Goal: Check status: Check status

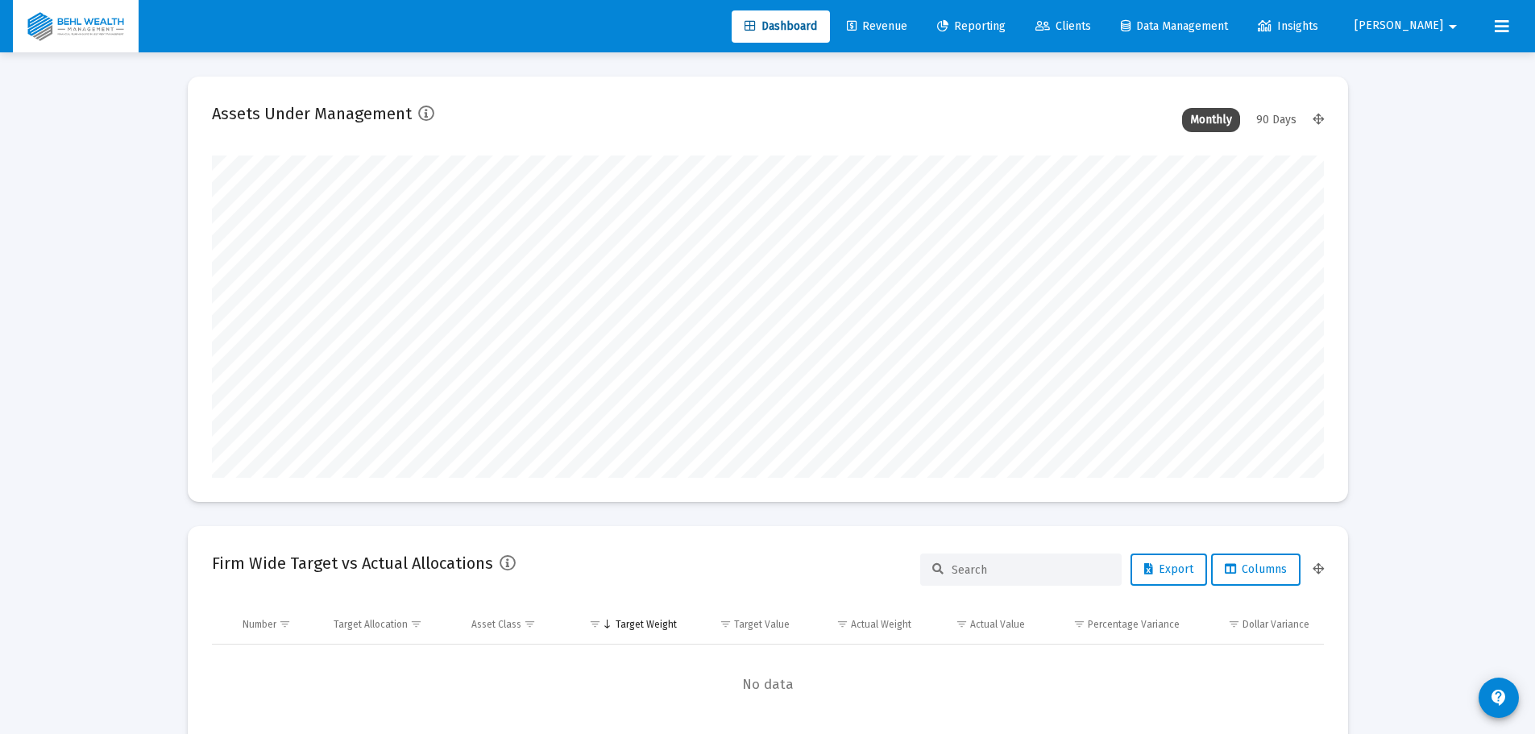
scroll to position [322, 1112]
type input "[DATE]"
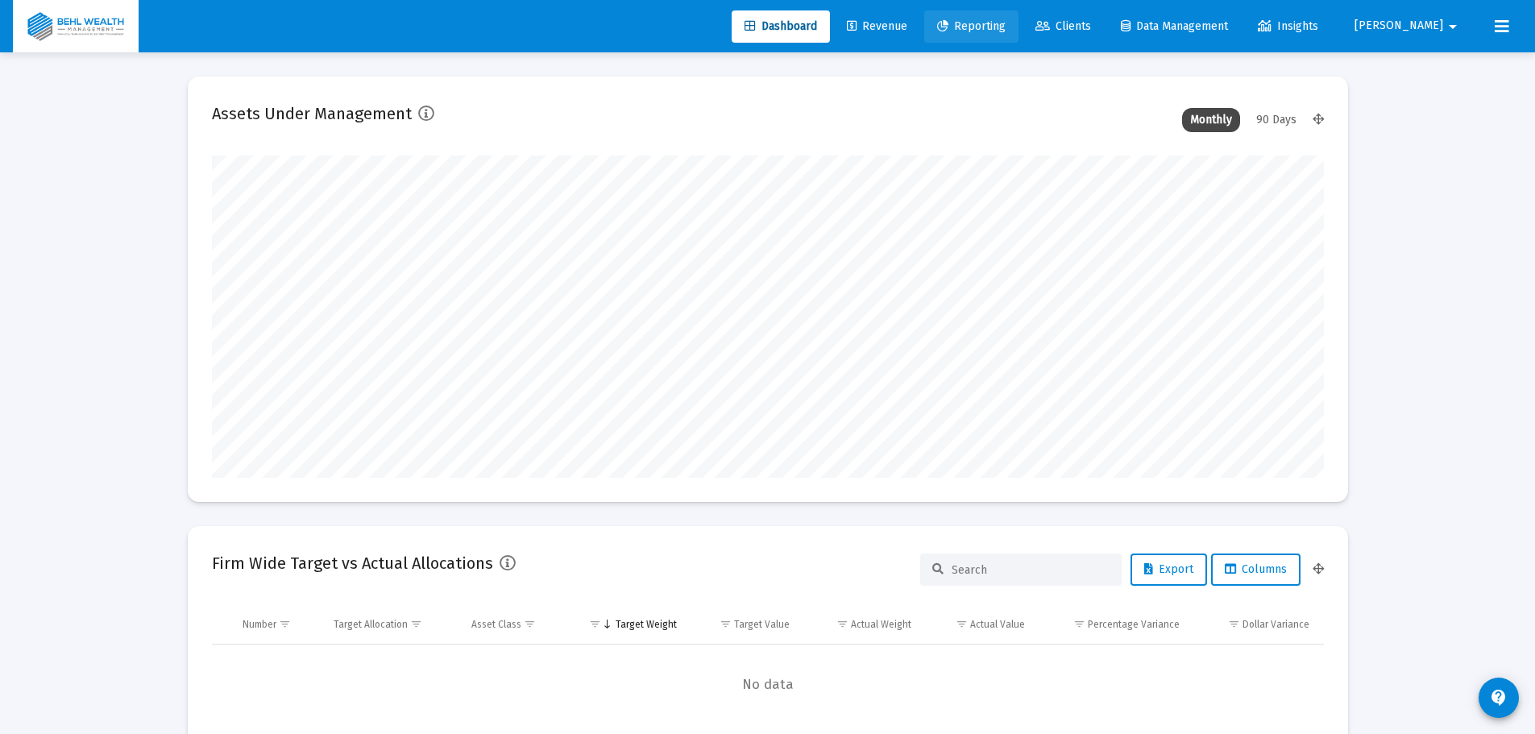
click at [974, 27] on link "Reporting" at bounding box center [971, 26] width 94 height 32
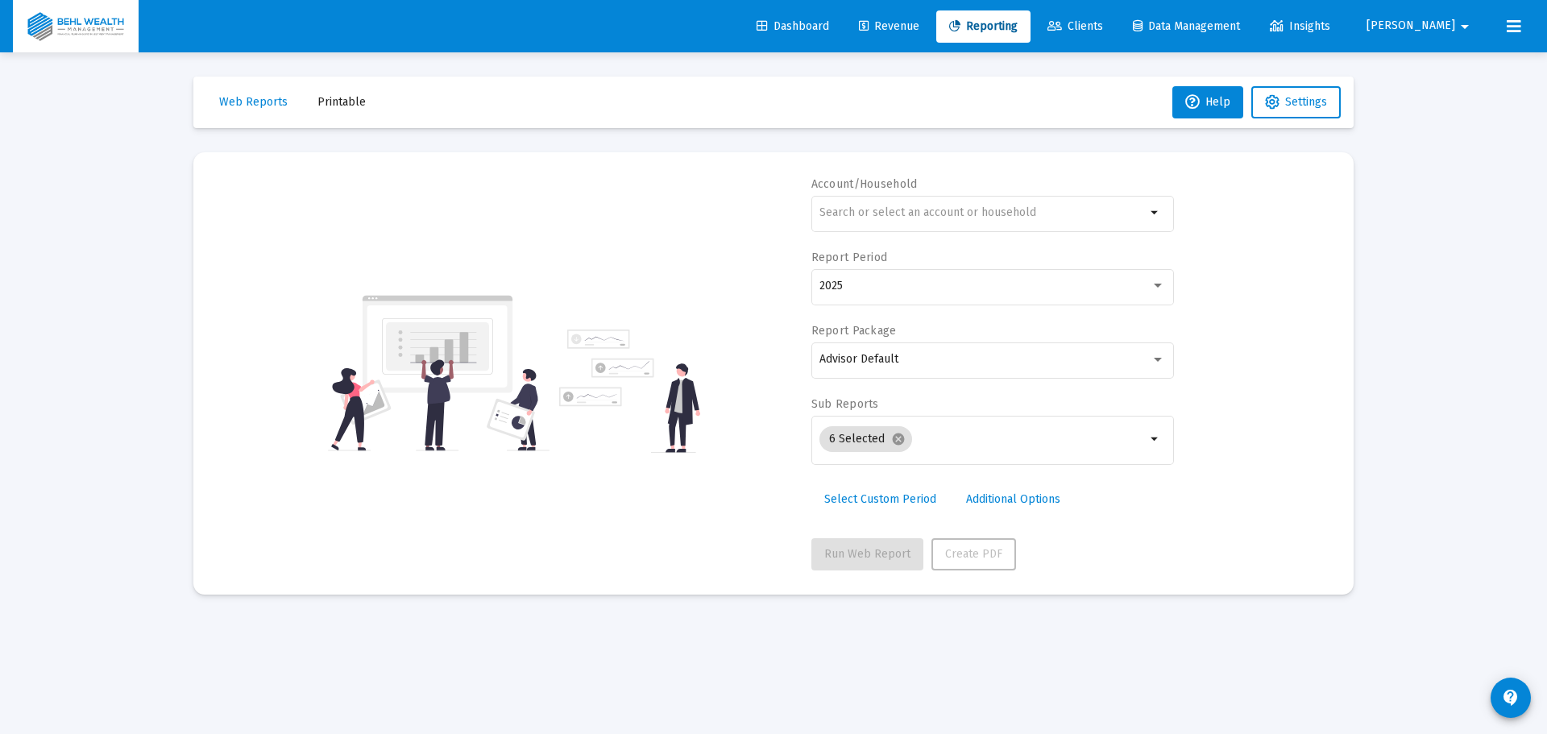
click at [963, 217] on input "text" at bounding box center [982, 212] width 326 height 13
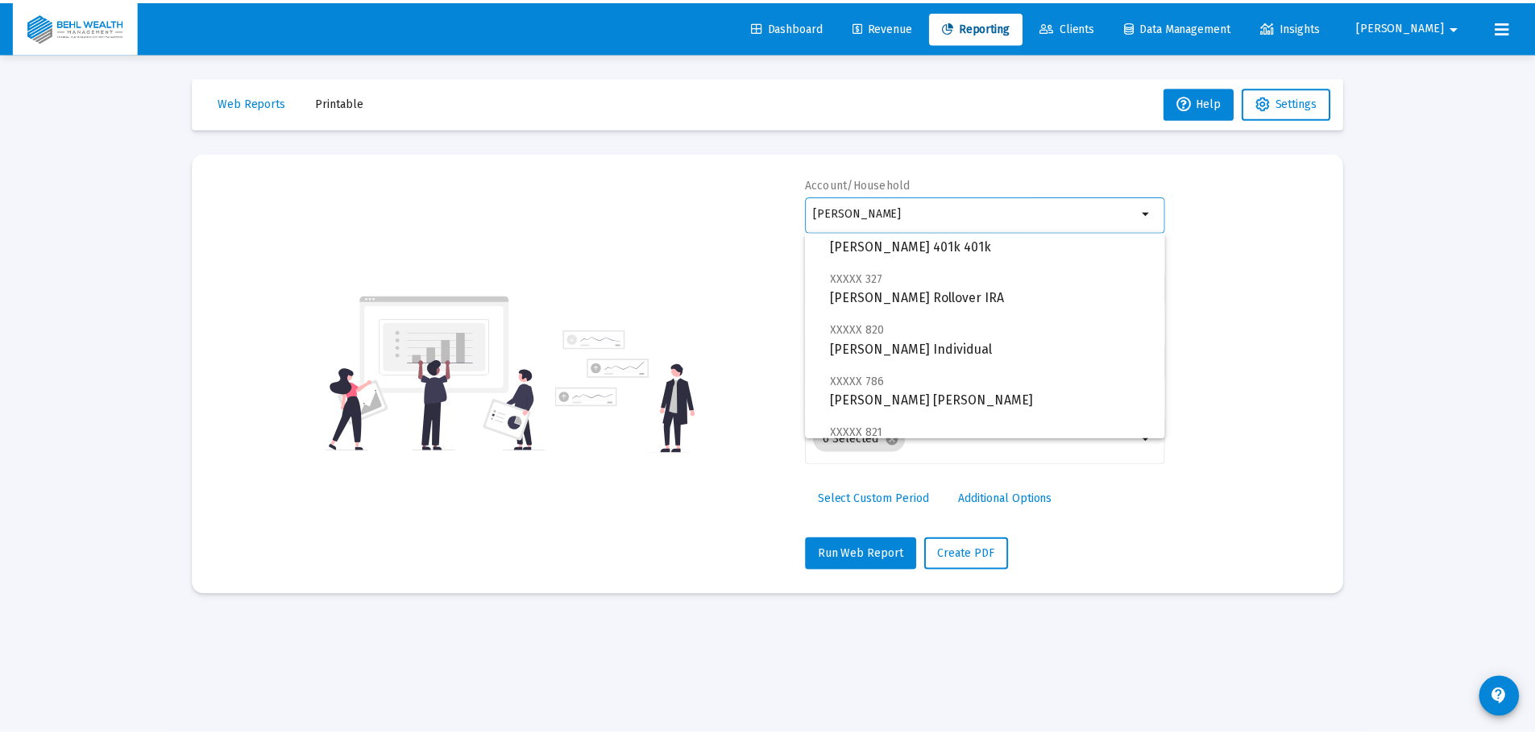
scroll to position [619, 0]
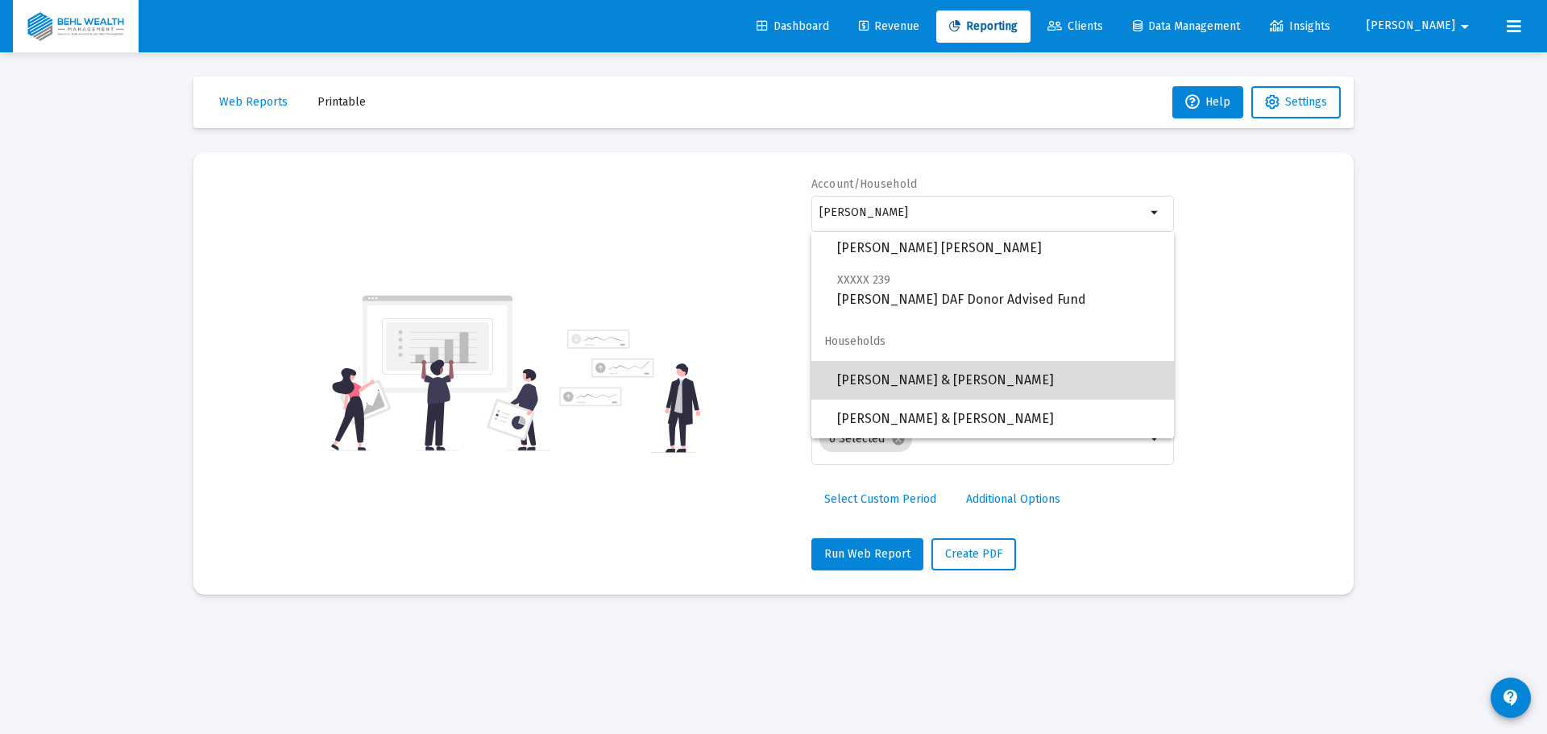
click at [1021, 377] on span "[PERSON_NAME] & [PERSON_NAME]" at bounding box center [999, 380] width 324 height 39
type input "[PERSON_NAME] & [PERSON_NAME]"
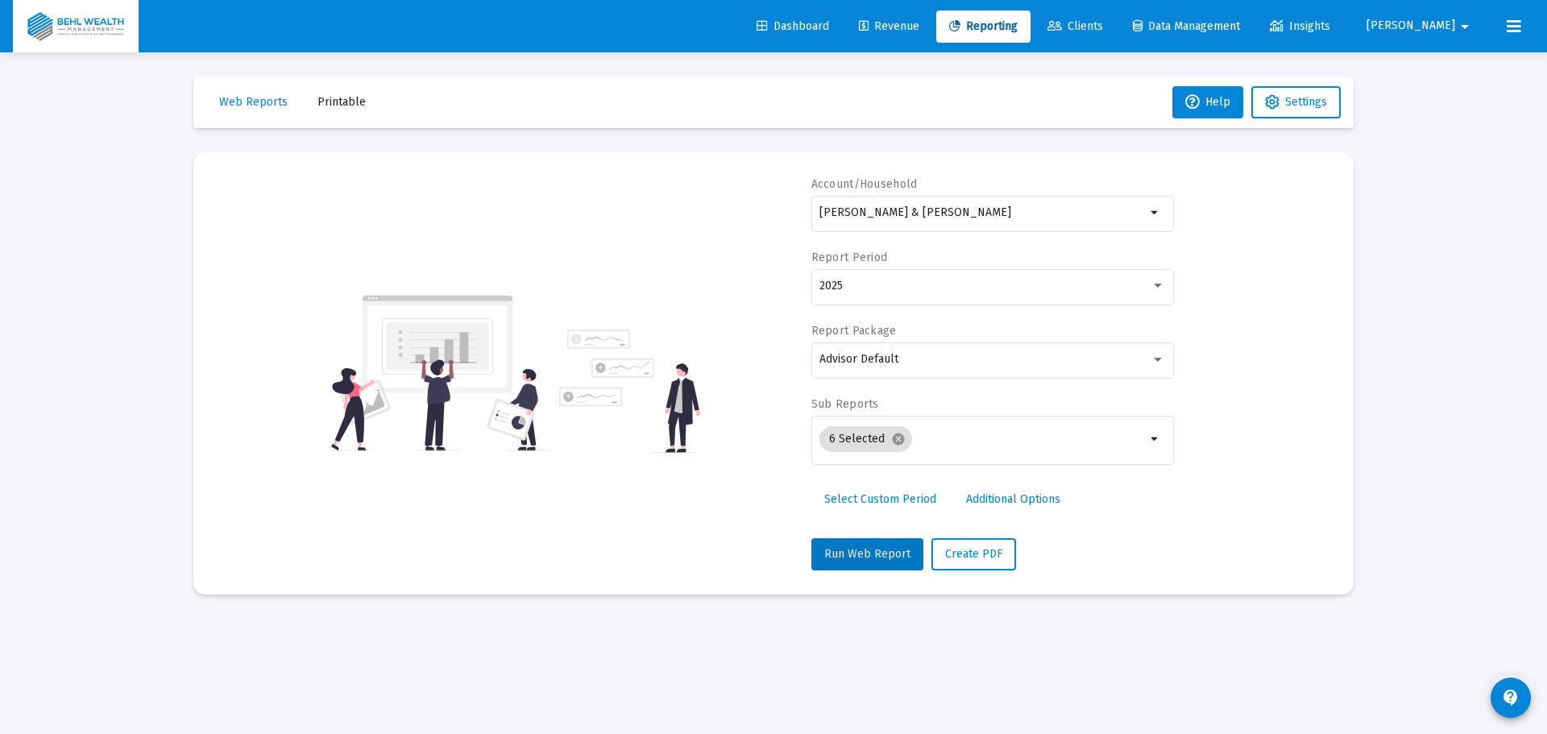
click at [875, 554] on span "Run Web Report" at bounding box center [867, 554] width 86 height 14
select select "View all"
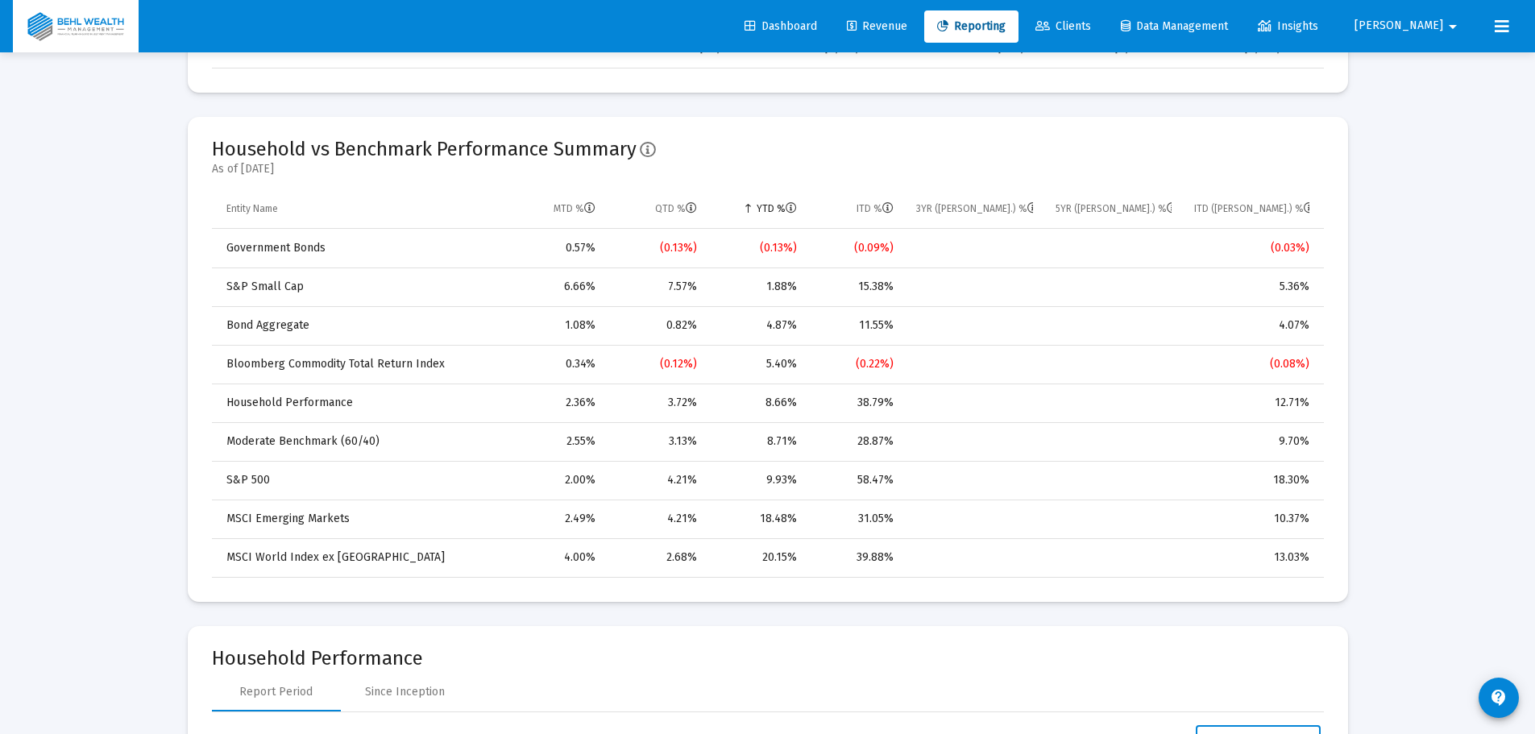
scroll to position [1128, 0]
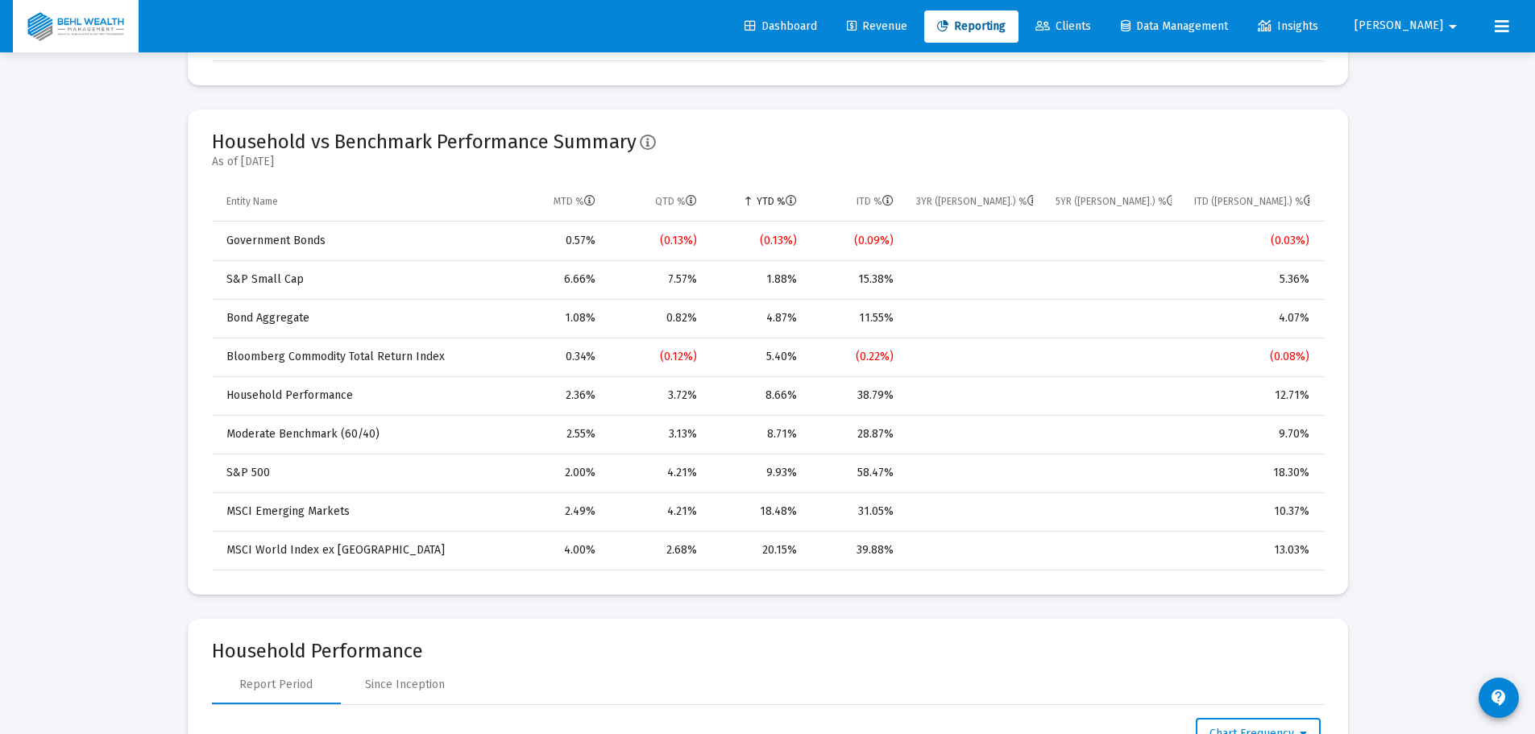
click at [740, 396] on td "8.66%" at bounding box center [758, 395] width 100 height 39
click at [1107, 412] on td "Data grid" at bounding box center [1113, 395] width 139 height 39
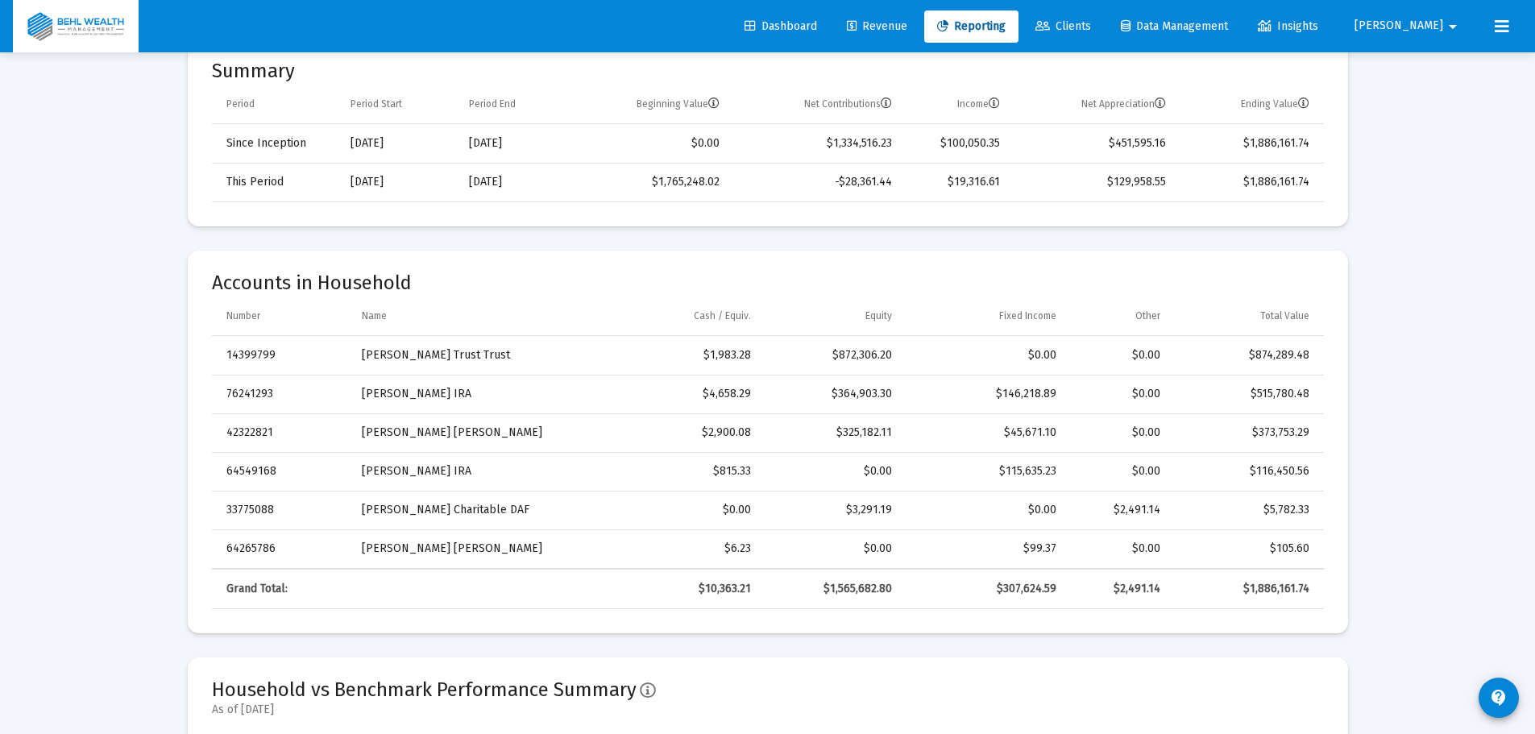
scroll to position [403, 0]
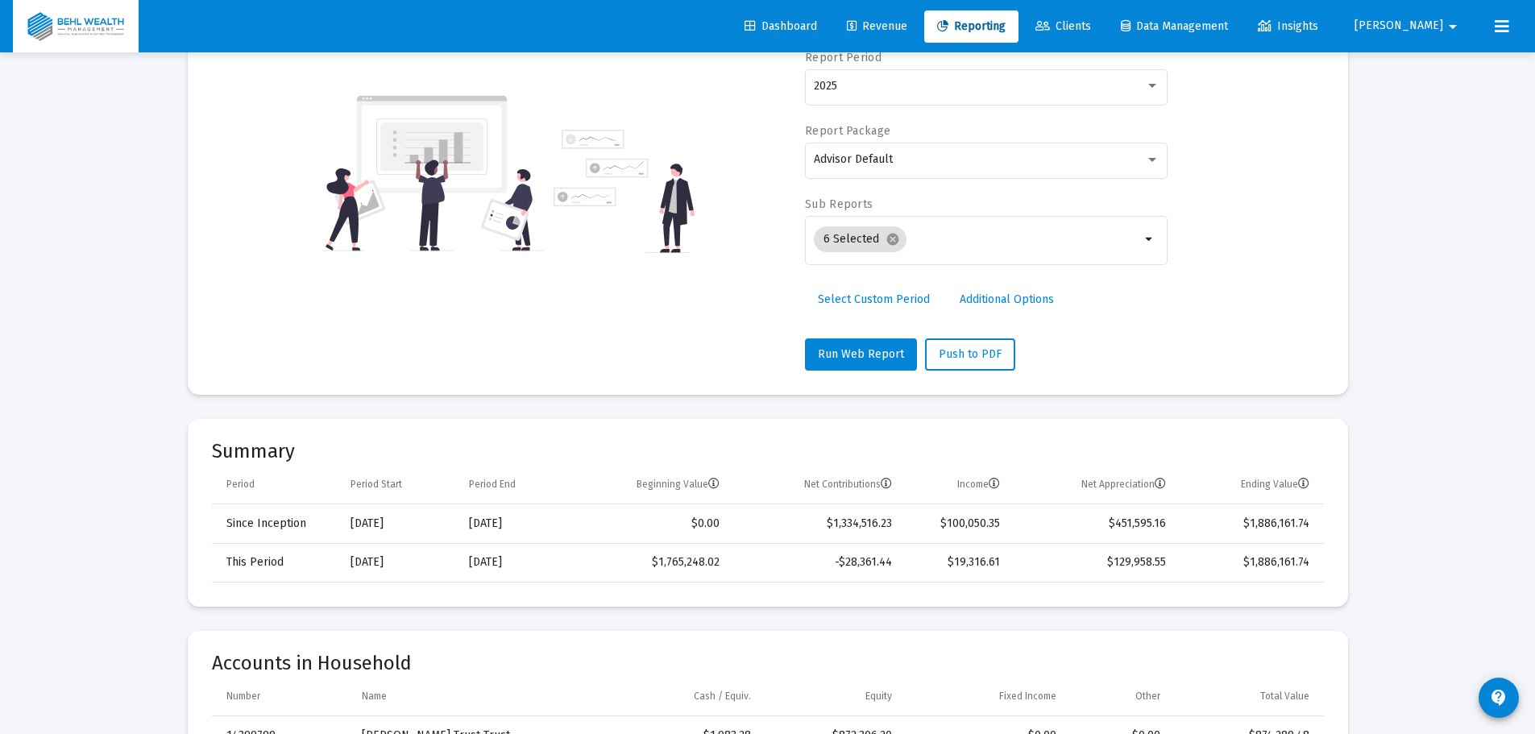
scroll to position [0, 0]
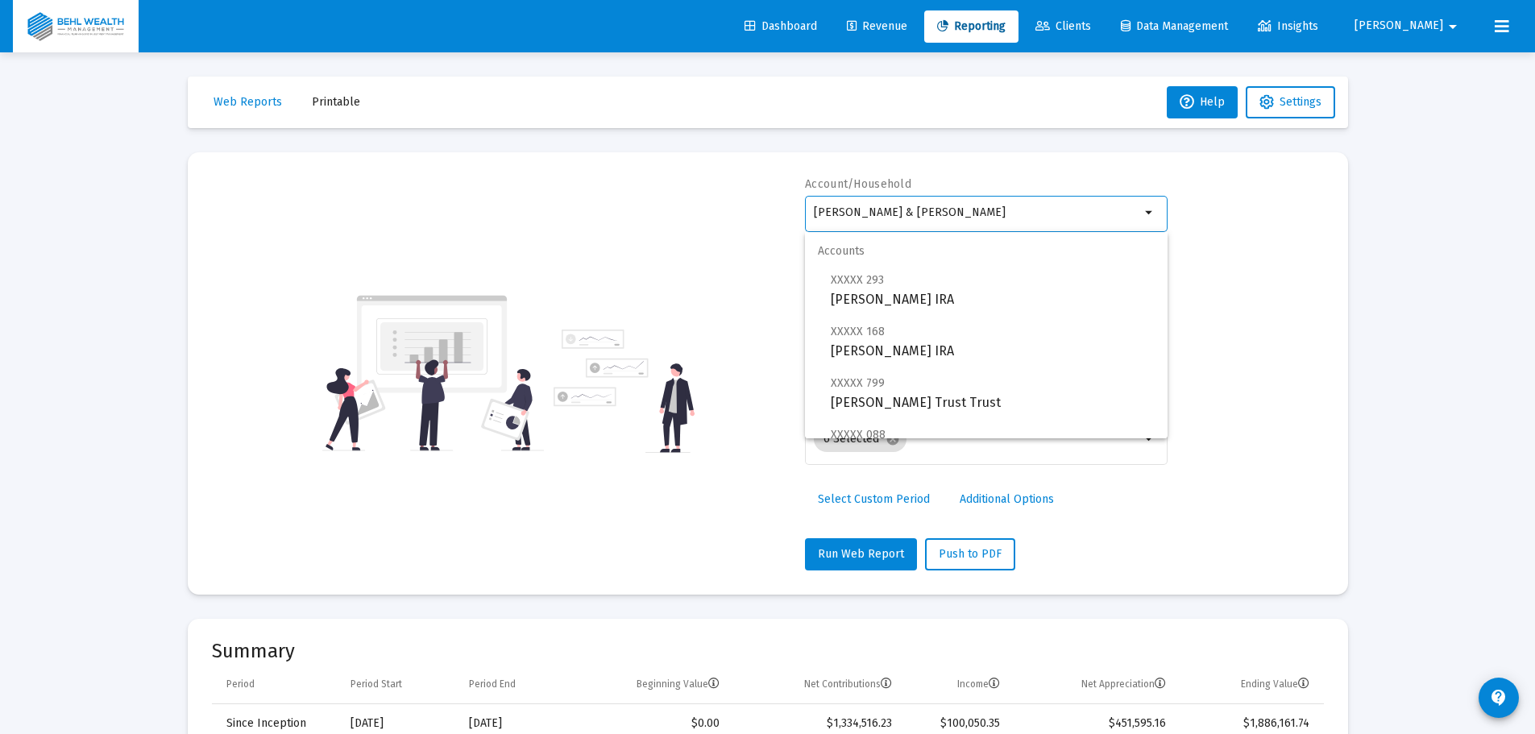
click at [1028, 218] on input "[PERSON_NAME] & [PERSON_NAME]" at bounding box center [977, 212] width 326 height 13
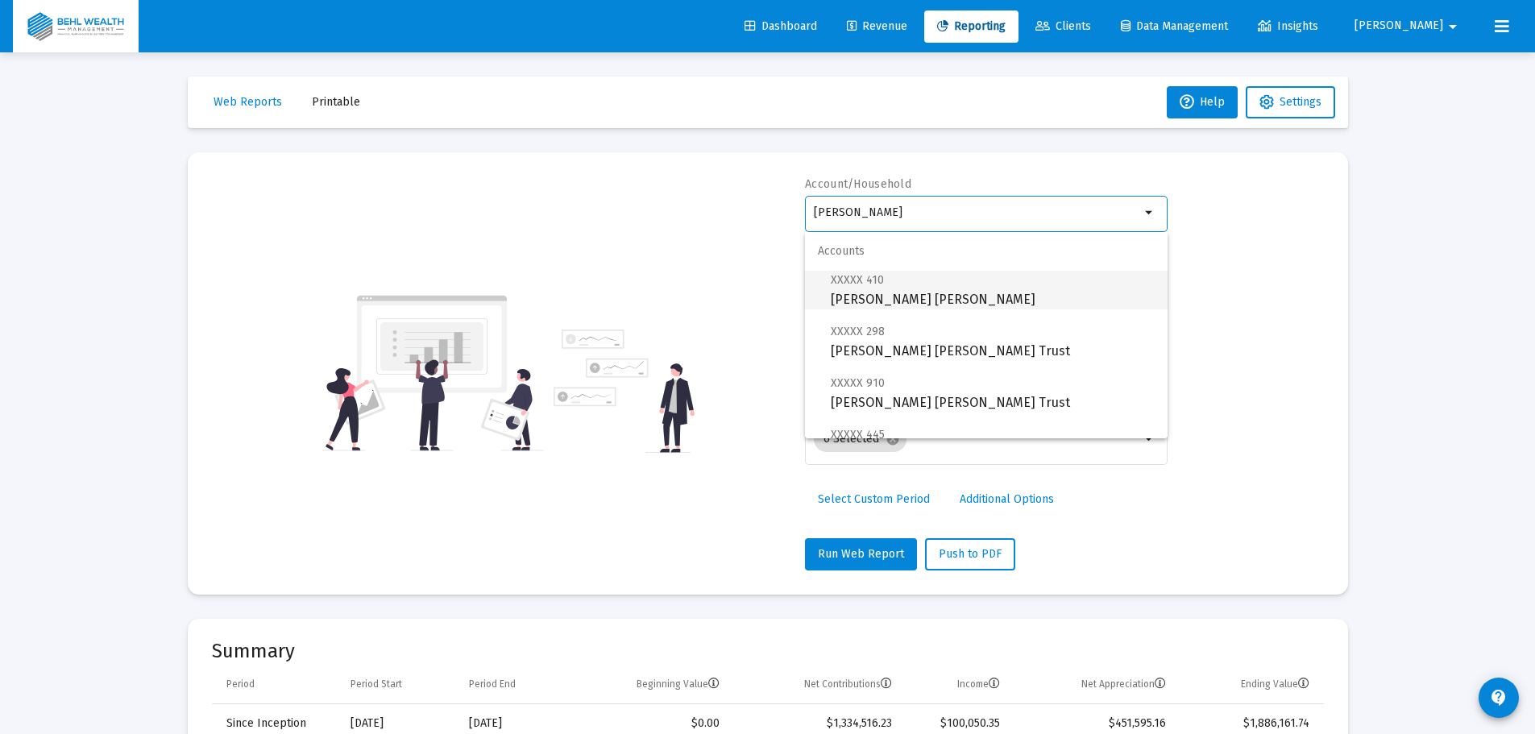
click at [994, 293] on span "XXXXX 410 [PERSON_NAME] [PERSON_NAME]" at bounding box center [993, 289] width 324 height 39
type input "[PERSON_NAME] [PERSON_NAME]"
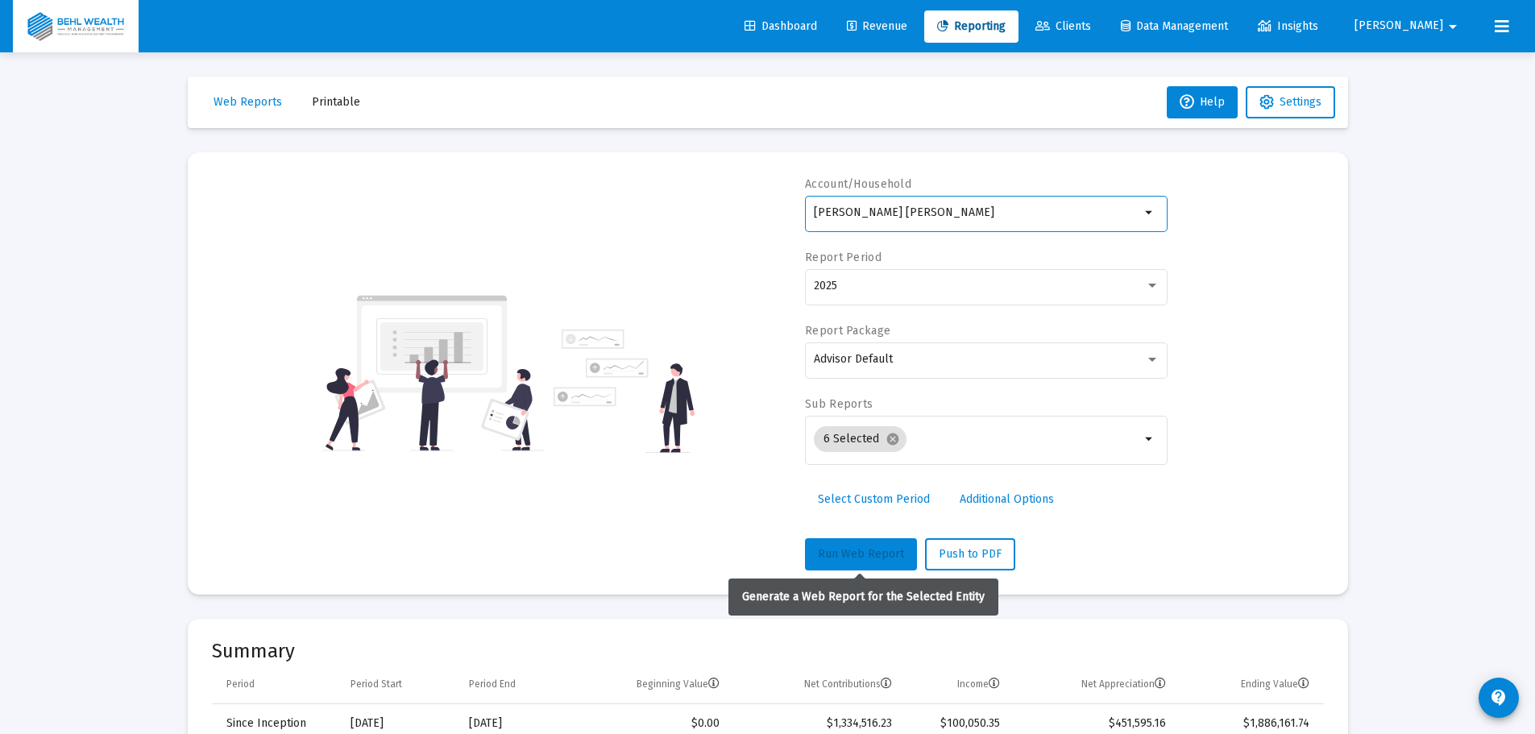
click at [864, 561] on button "Run Web Report" at bounding box center [861, 554] width 112 height 32
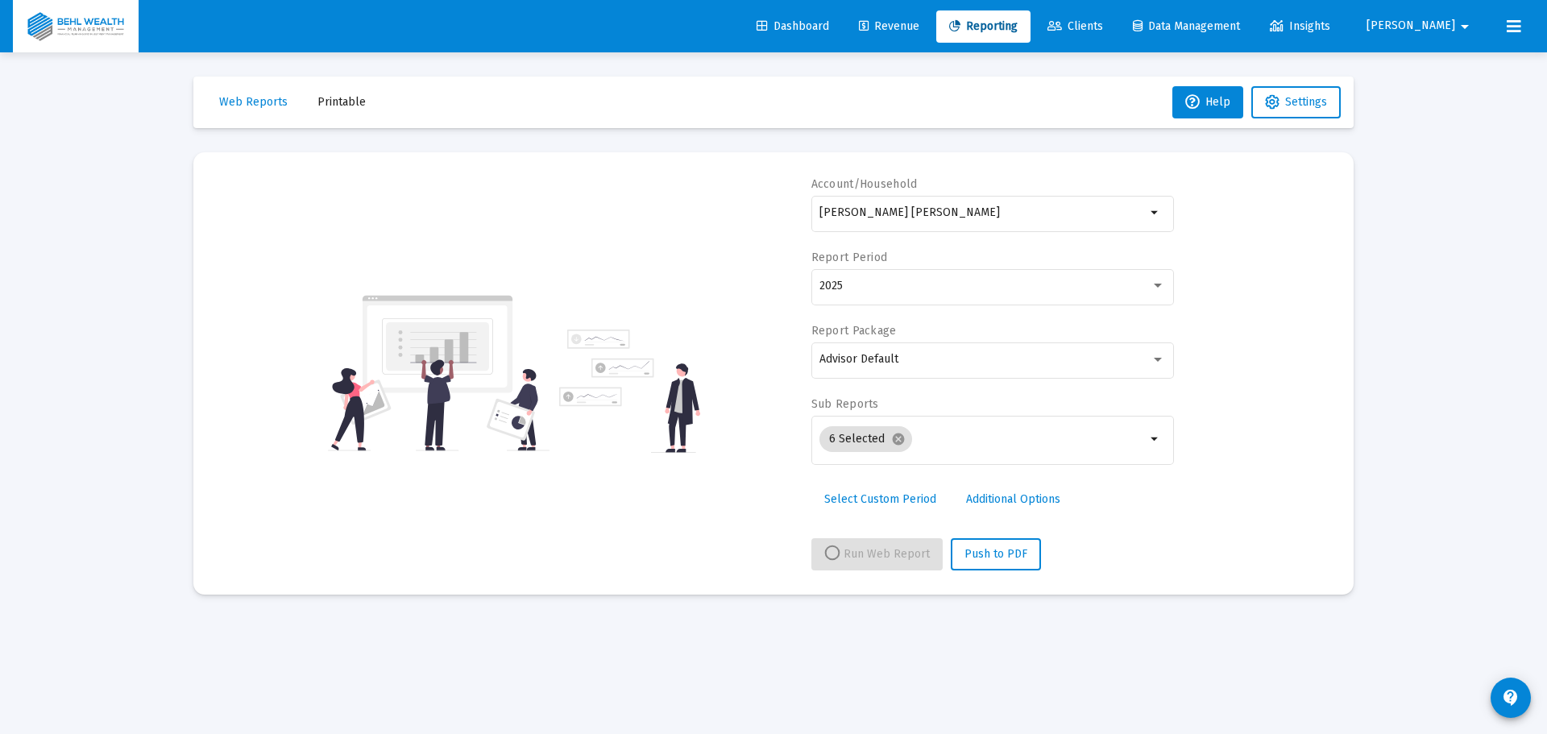
select select "View all"
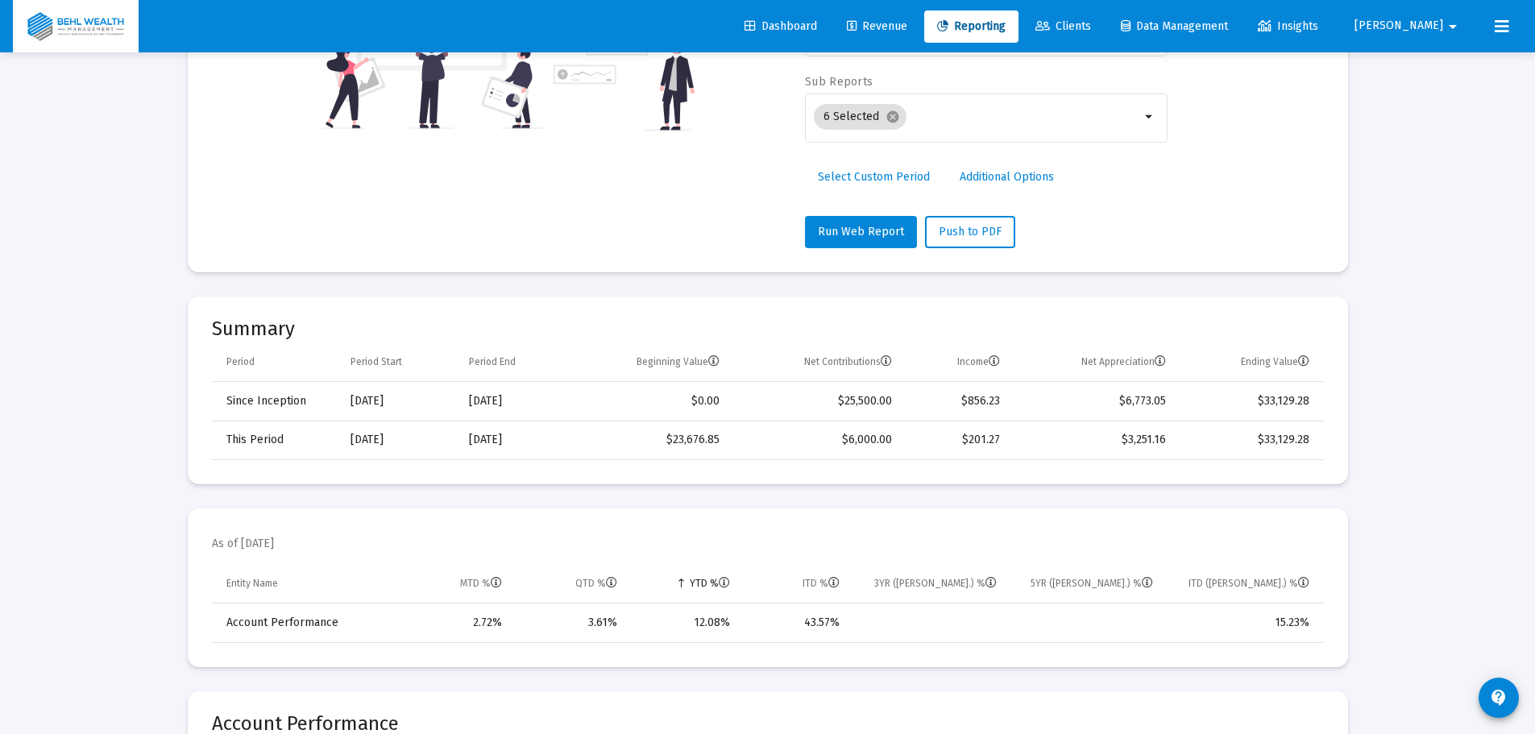
scroll to position [403, 0]
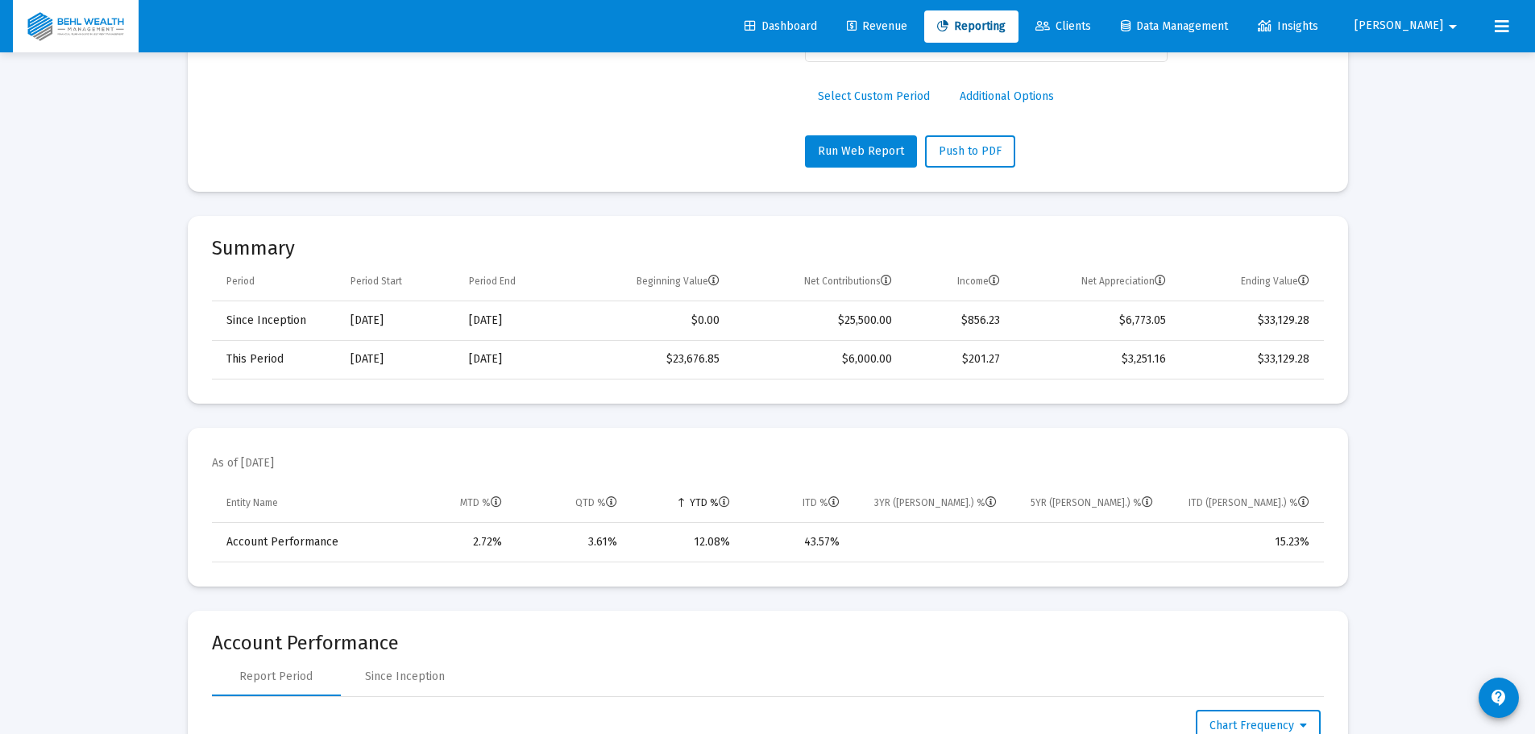
drag, startPoint x: 1127, startPoint y: 433, endPoint x: 1131, endPoint y: 415, distance: 18.2
drag, startPoint x: 752, startPoint y: 548, endPoint x: 654, endPoint y: 541, distance: 97.7
click at [654, 541] on tr "Account Performance 2.72% 3.61% 12.08% 43.57% 15.23%" at bounding box center [768, 542] width 1112 height 39
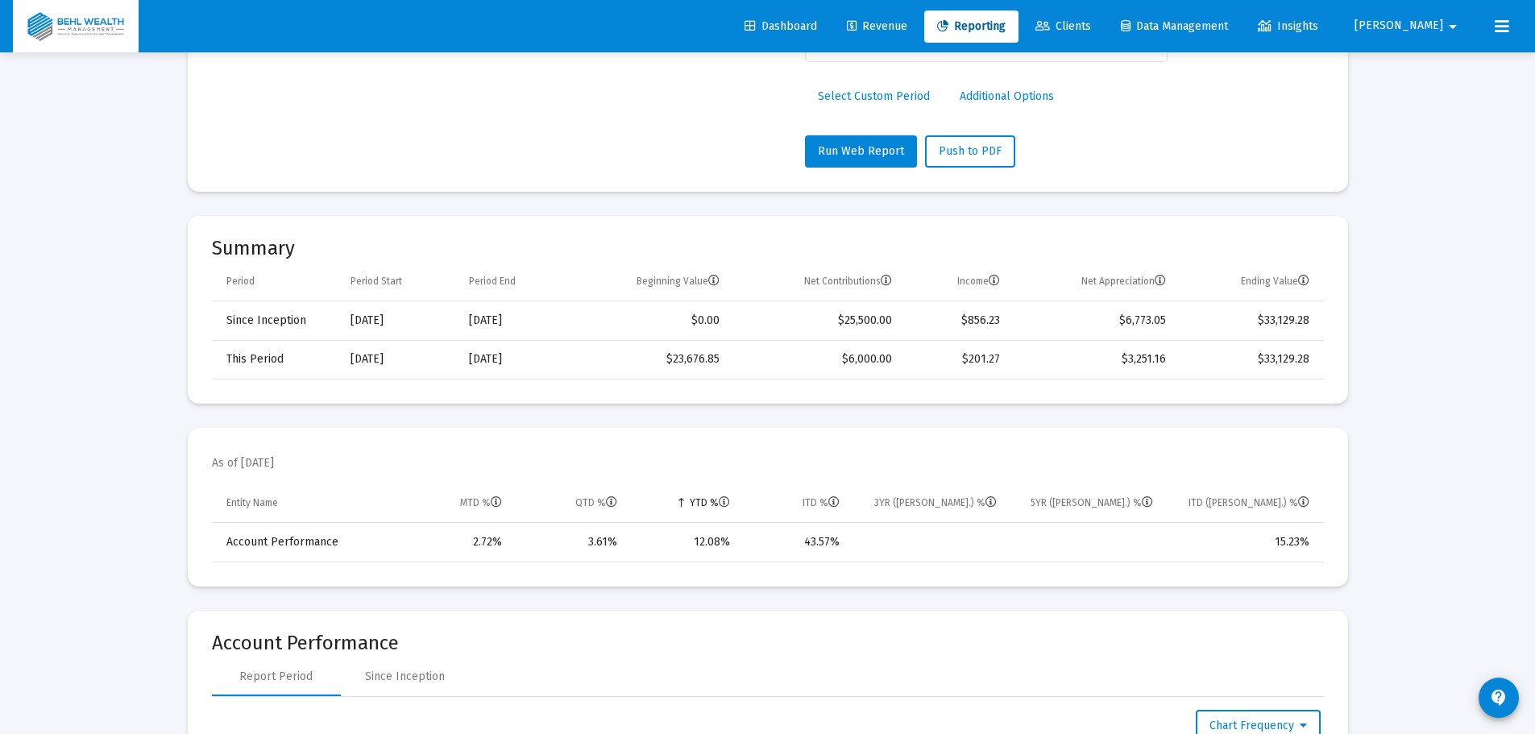
click at [947, 564] on mat-card "As of [DATE] Entity Name MTD % QTD % YTD % ITD % 3YR ([PERSON_NAME].) % 5YR ([P…" at bounding box center [768, 507] width 1160 height 159
